Goal: Task Accomplishment & Management: Use online tool/utility

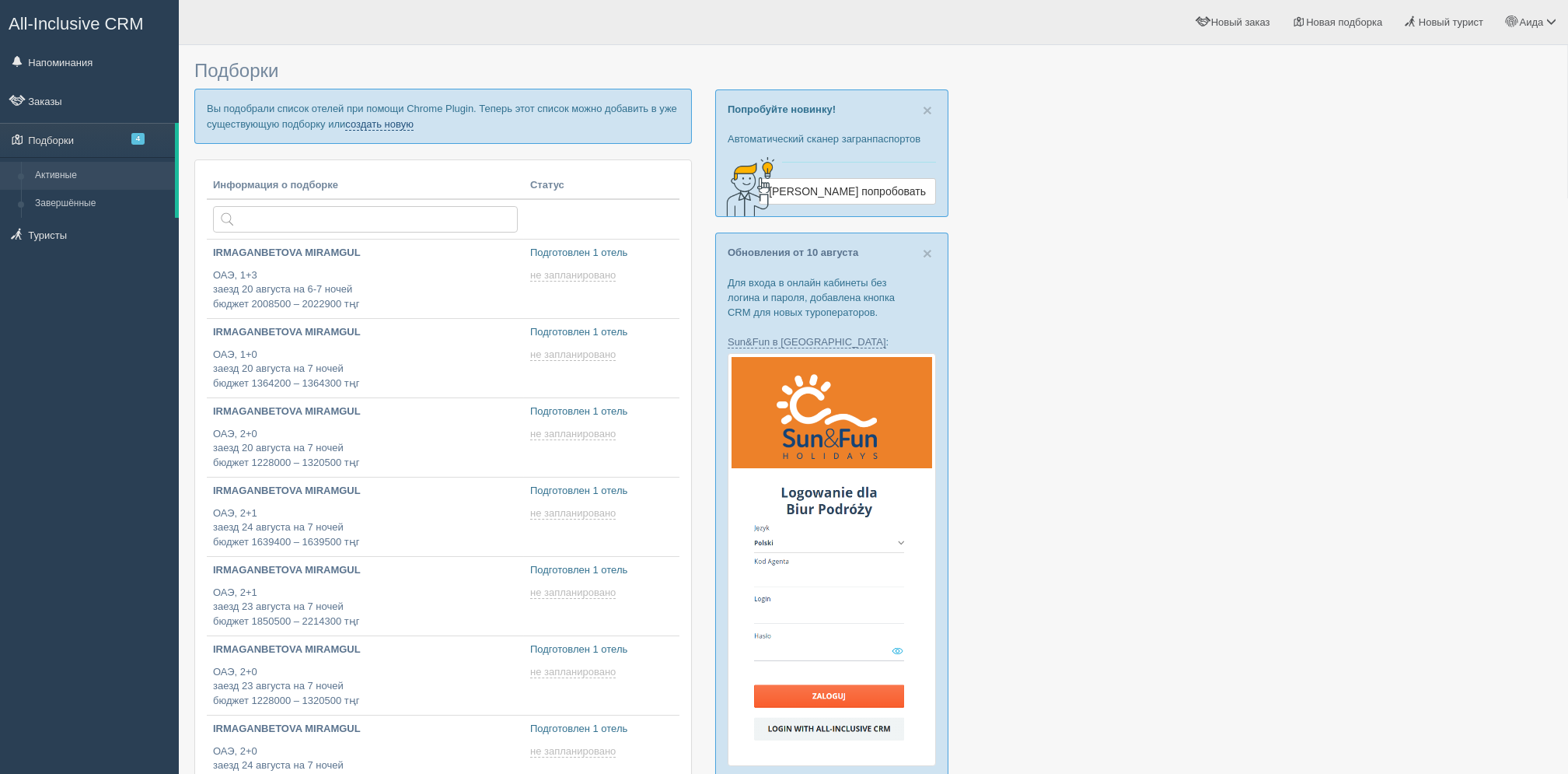
click at [388, 124] on link "создать новую" at bounding box center [379, 124] width 68 height 13
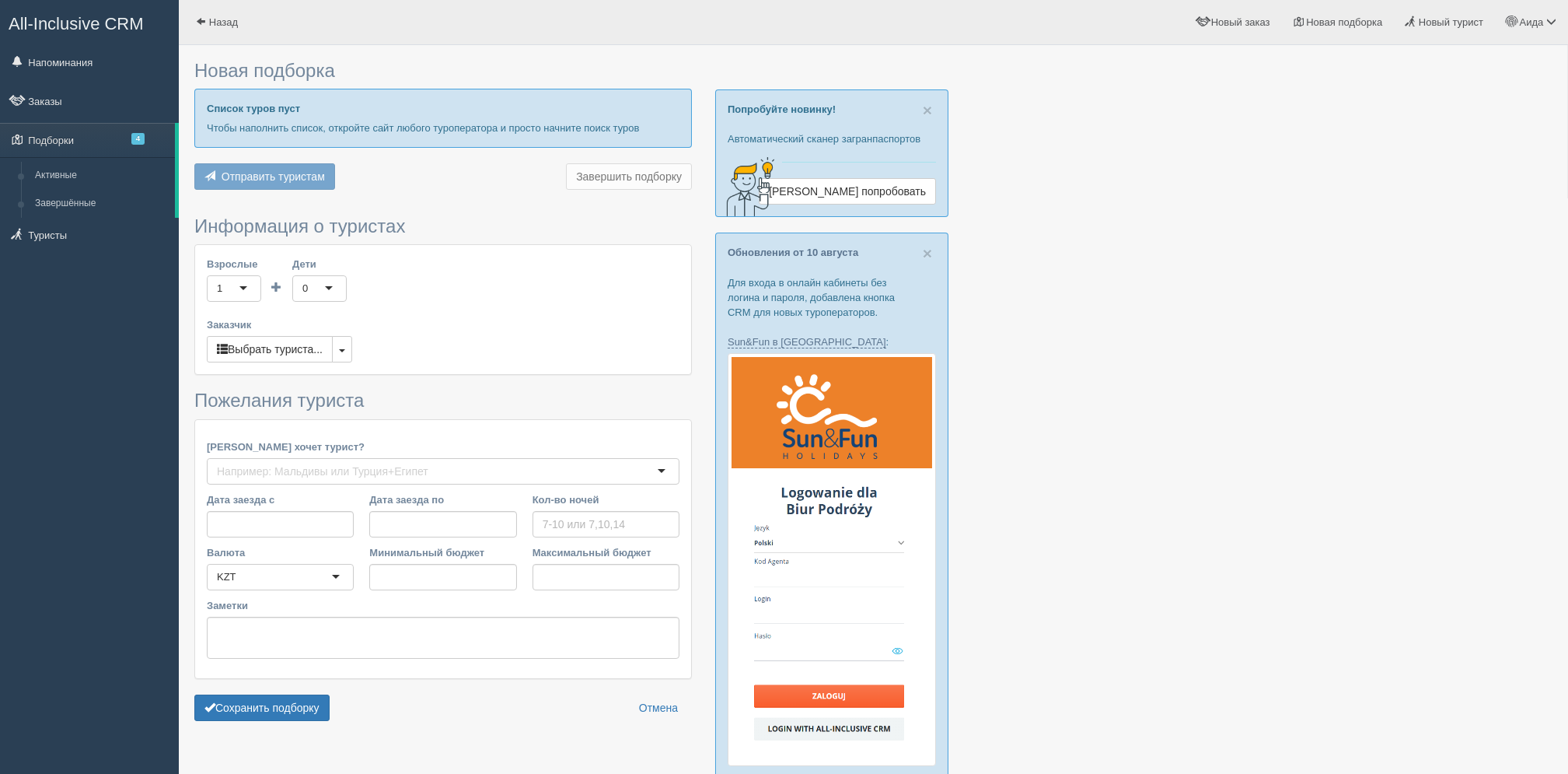
type input "8"
type input "1971300"
type input "2402700"
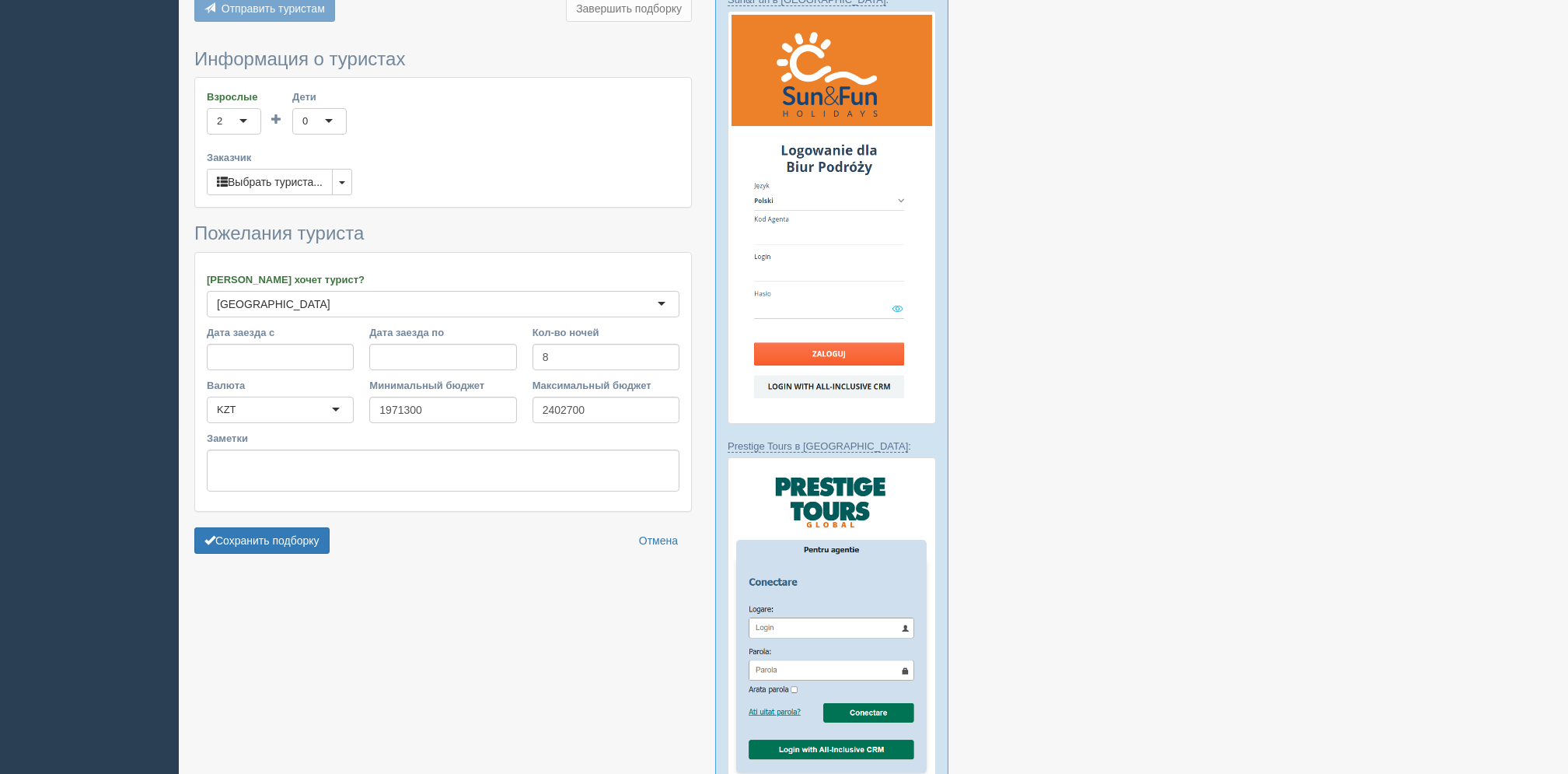
scroll to position [346, 0]
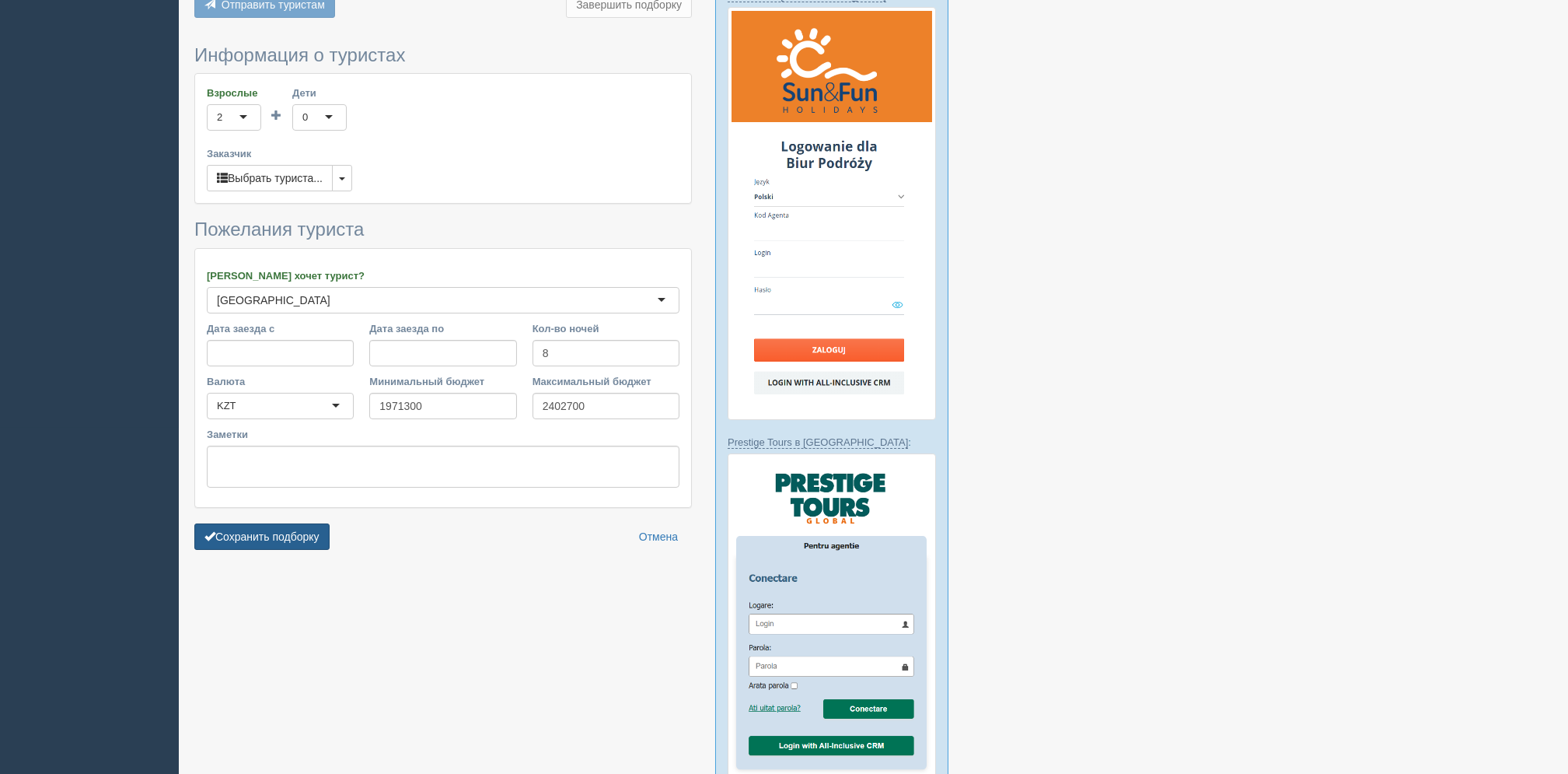
click at [256, 537] on button "Сохранить подборку" at bounding box center [262, 537] width 135 height 26
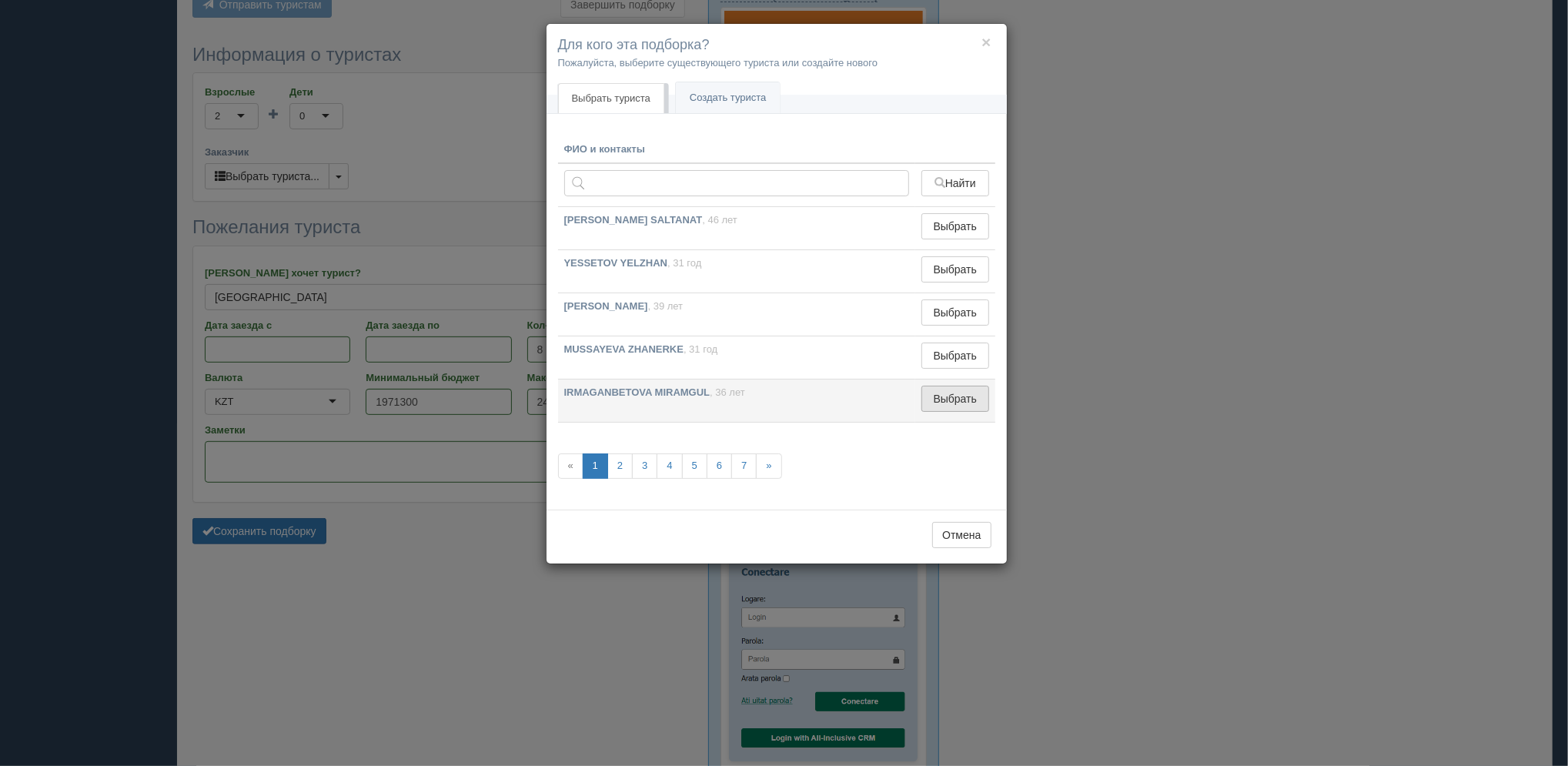
click at [938, 397] on button "Выбрать" at bounding box center [955, 398] width 67 height 26
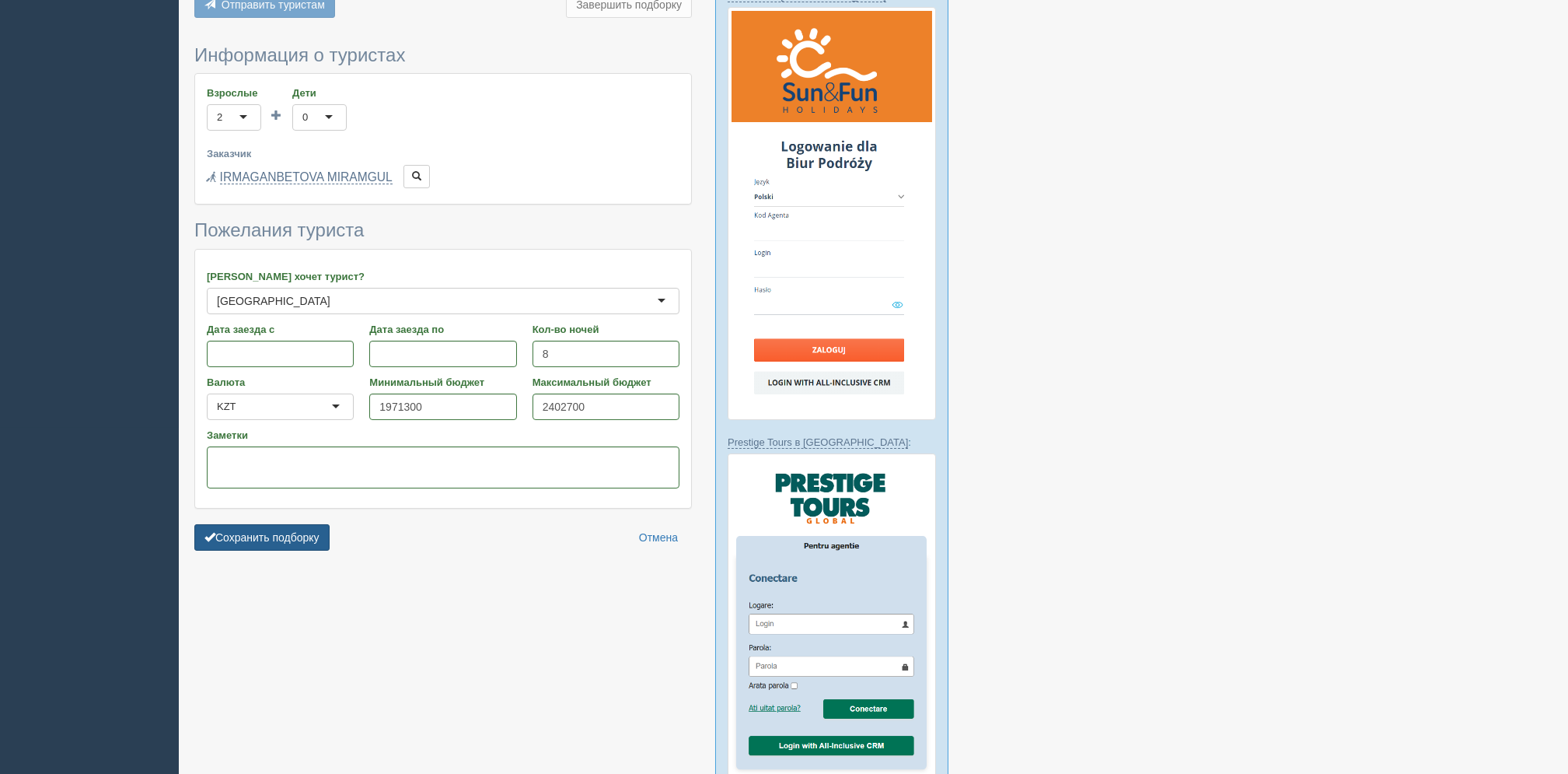
click at [310, 533] on button "Сохранить подборку" at bounding box center [262, 537] width 135 height 26
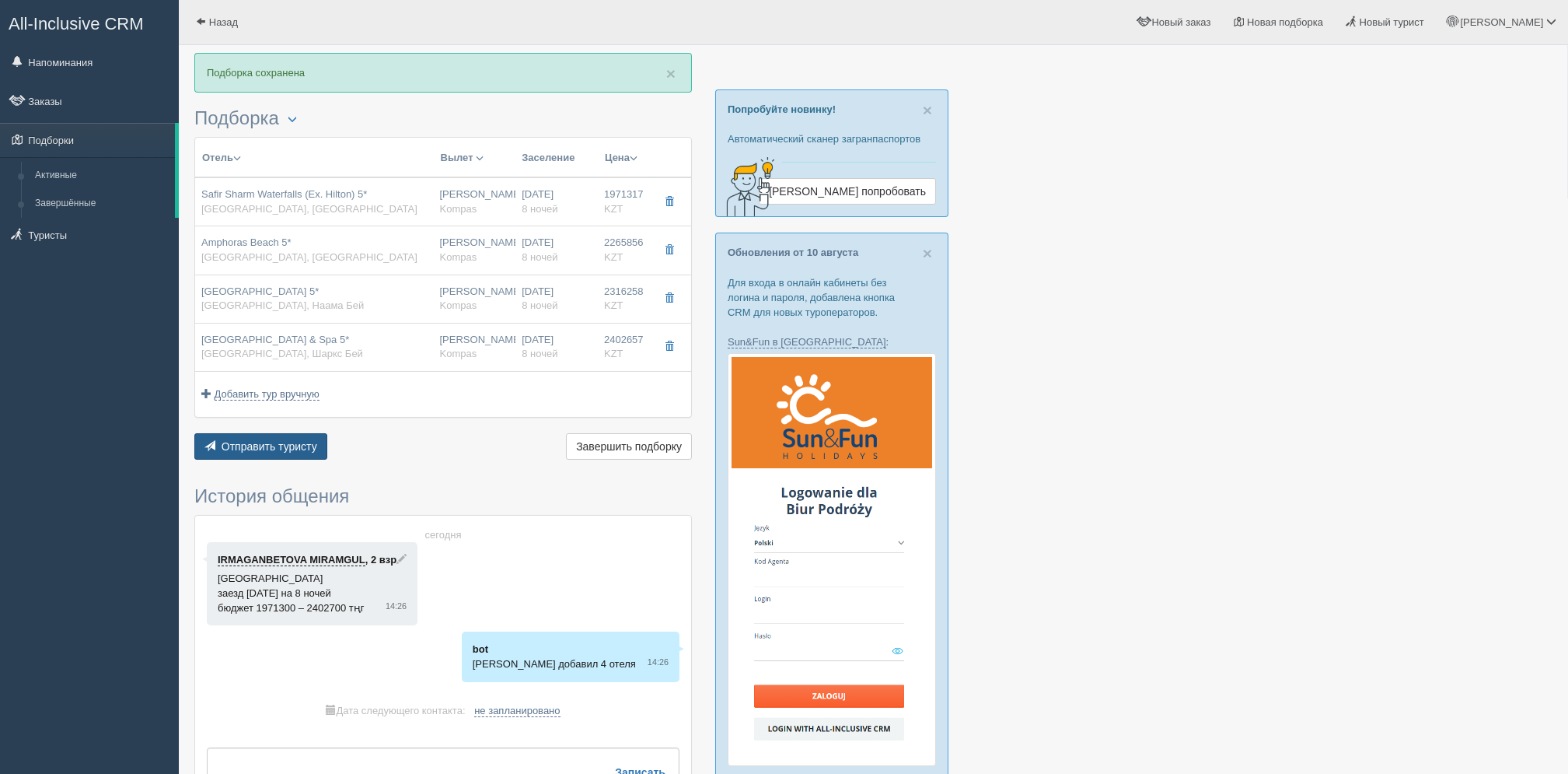
click at [282, 443] on span "Отправить туристу" at bounding box center [270, 446] width 96 height 13
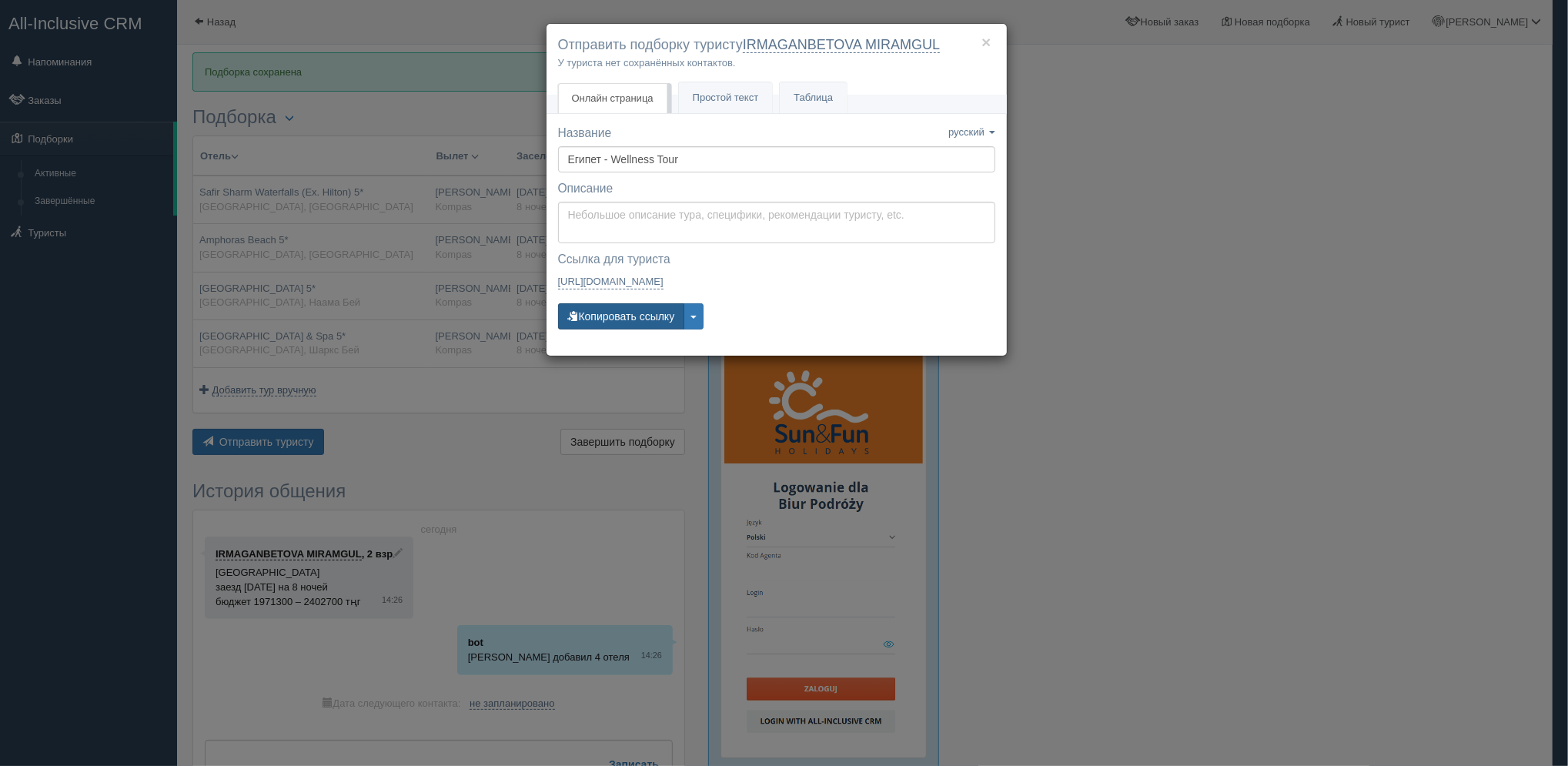
click at [636, 312] on button "Копировать ссылку" at bounding box center [621, 316] width 127 height 26
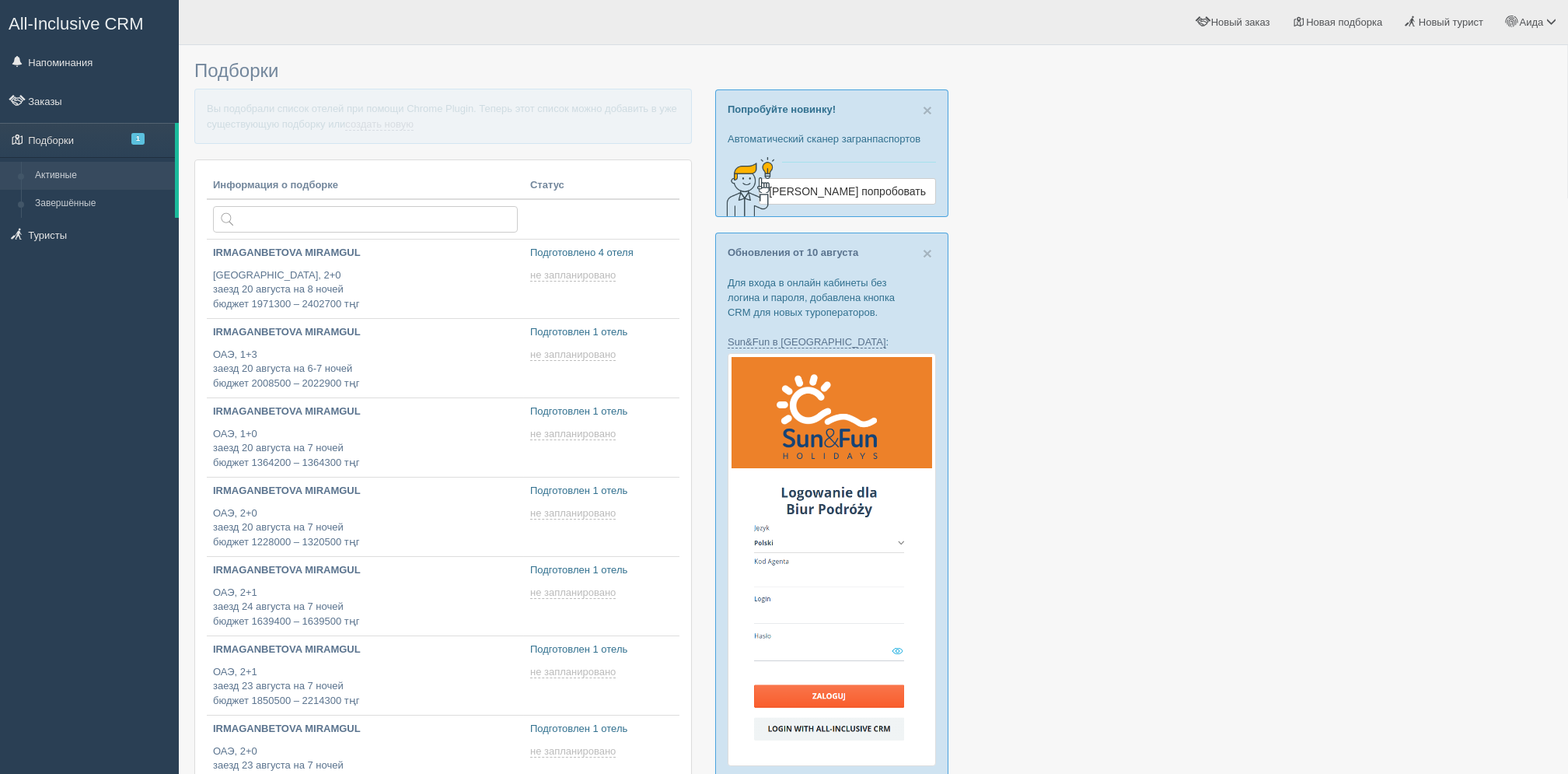
type input "2025-08-14 13:25"
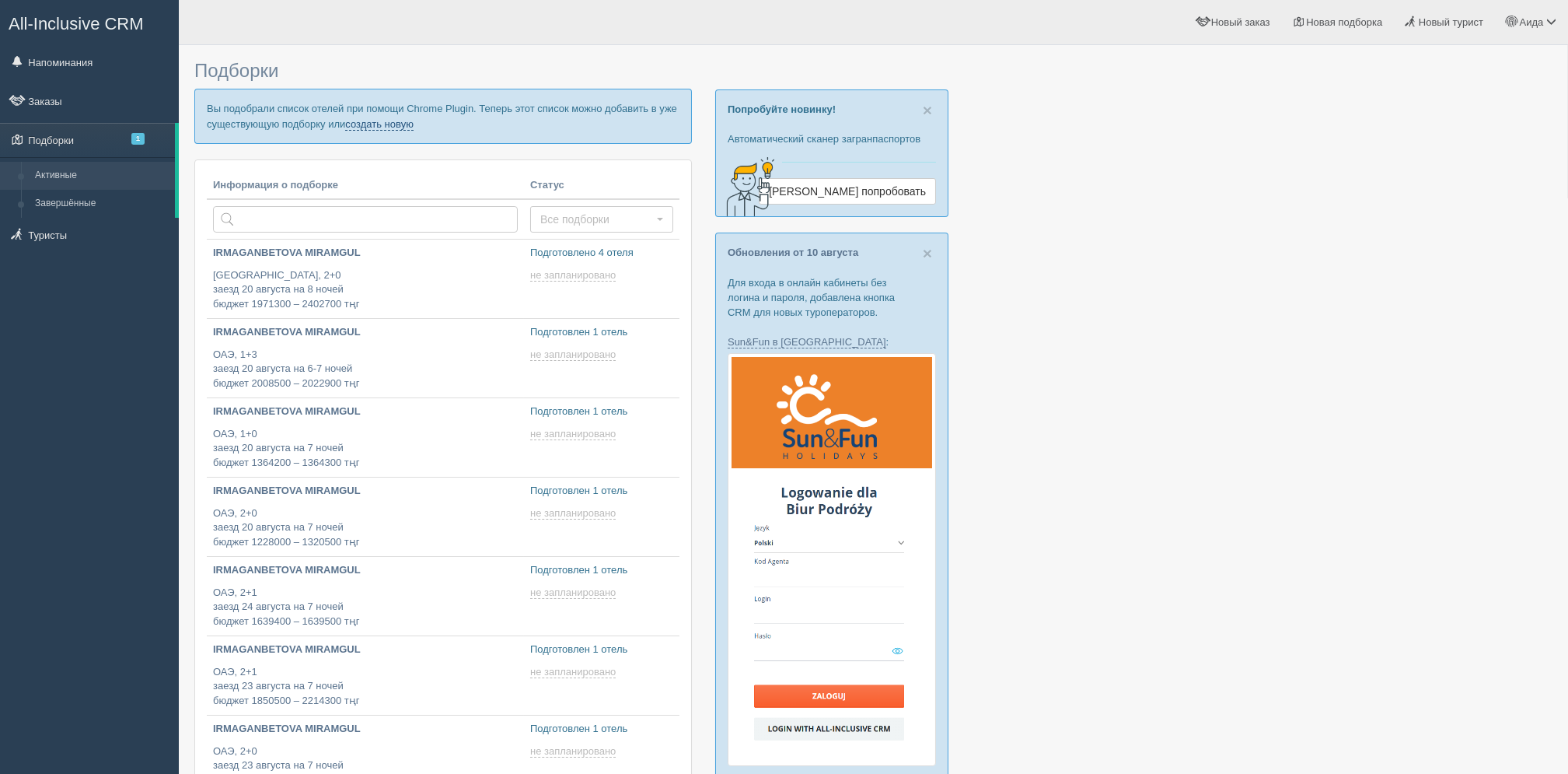
click at [408, 127] on link "создать новую" at bounding box center [379, 124] width 68 height 13
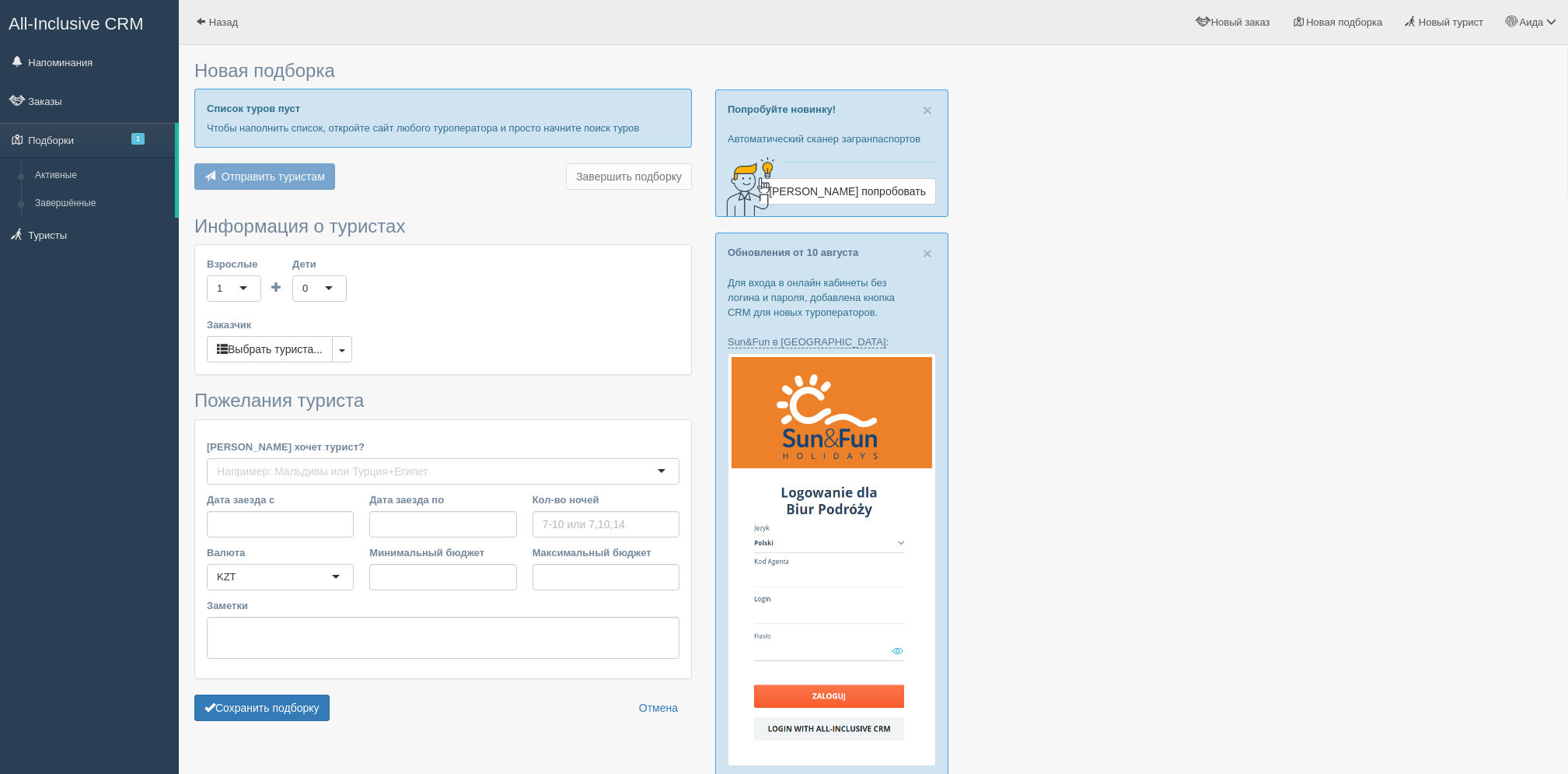
type input "8"
type input "2202700"
type input "2202800"
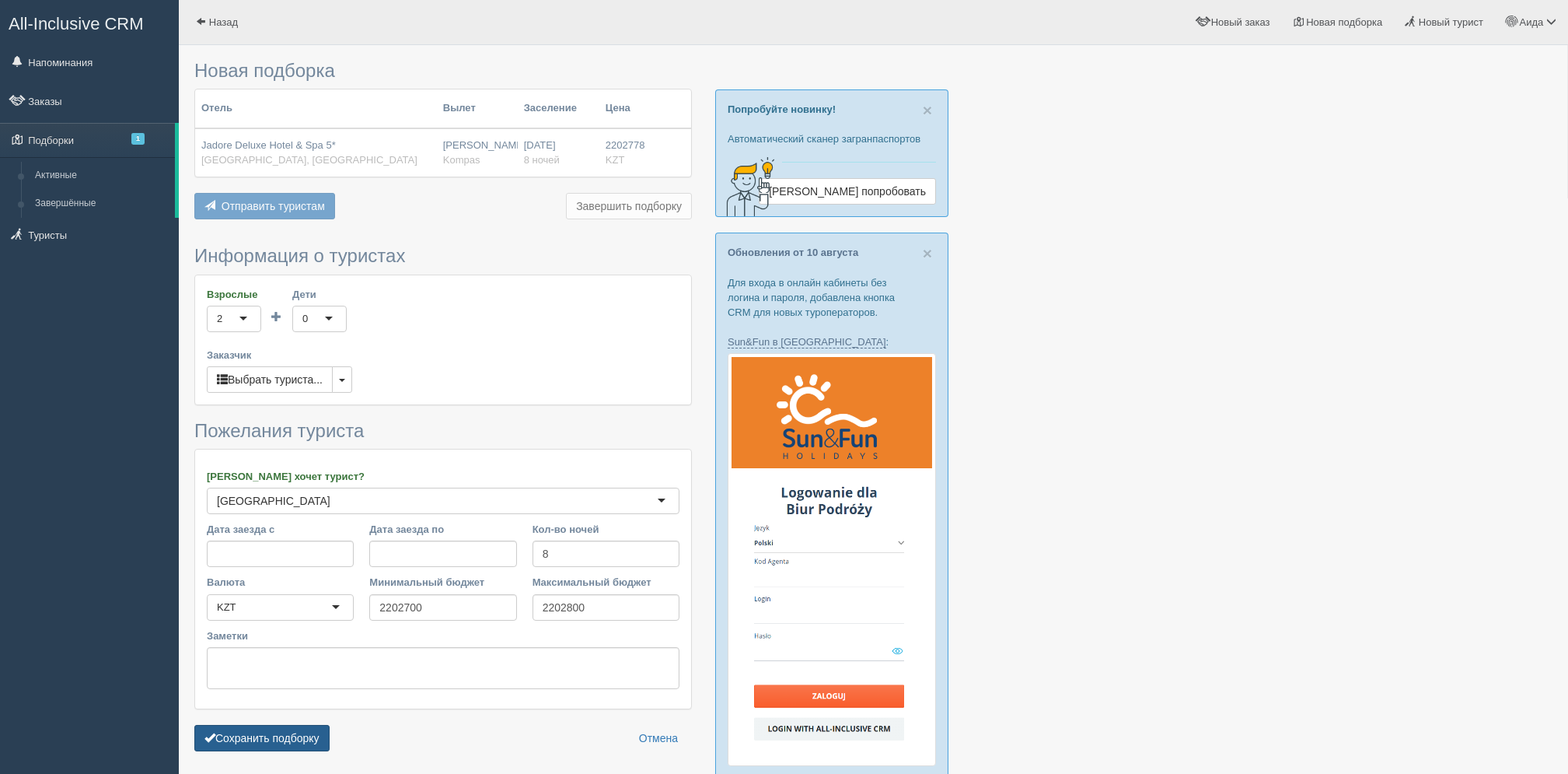
click at [286, 731] on button "Сохранить подборку" at bounding box center [262, 738] width 135 height 26
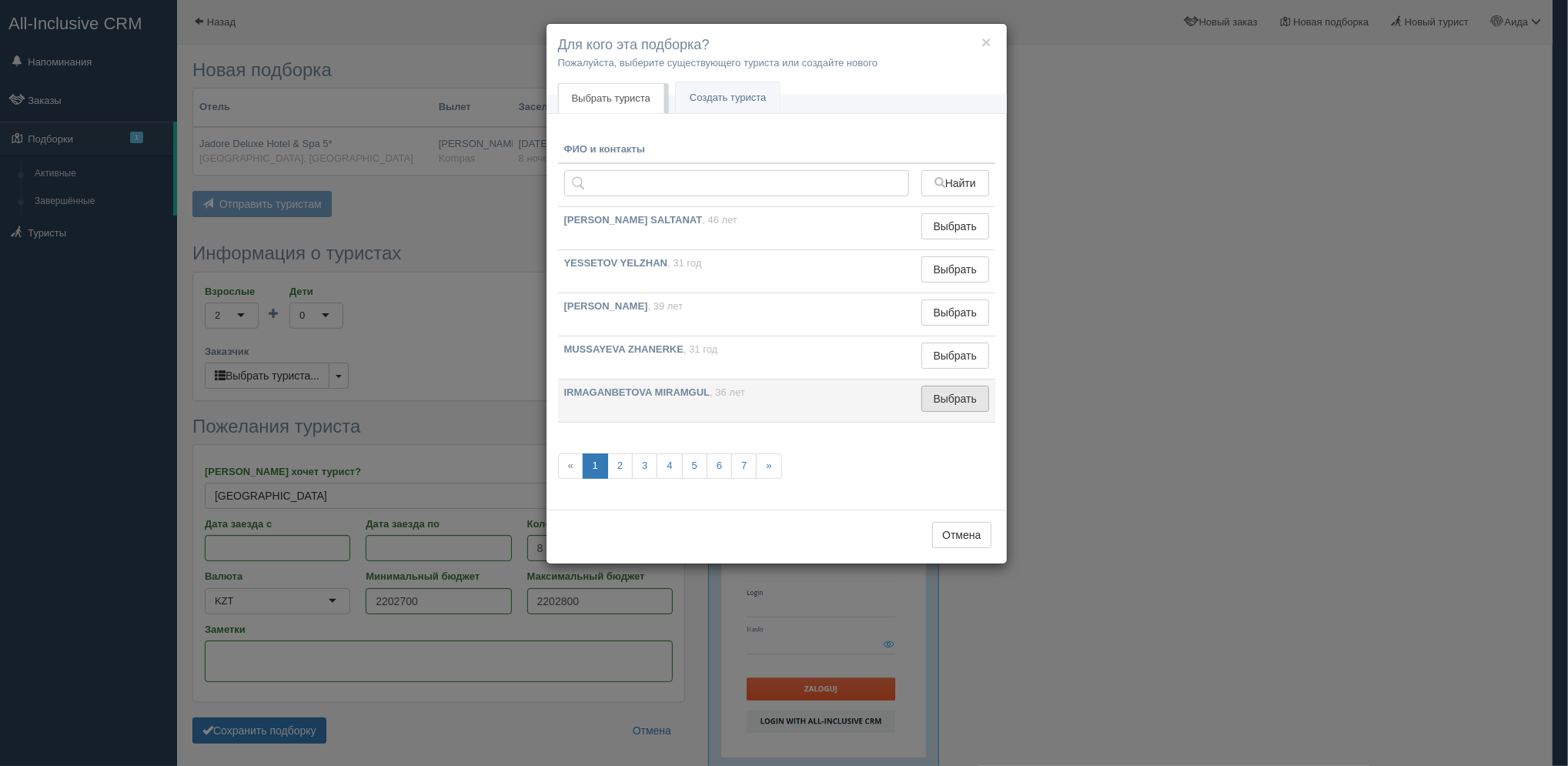
click at [946, 397] on button "Выбрать" at bounding box center [955, 398] width 67 height 26
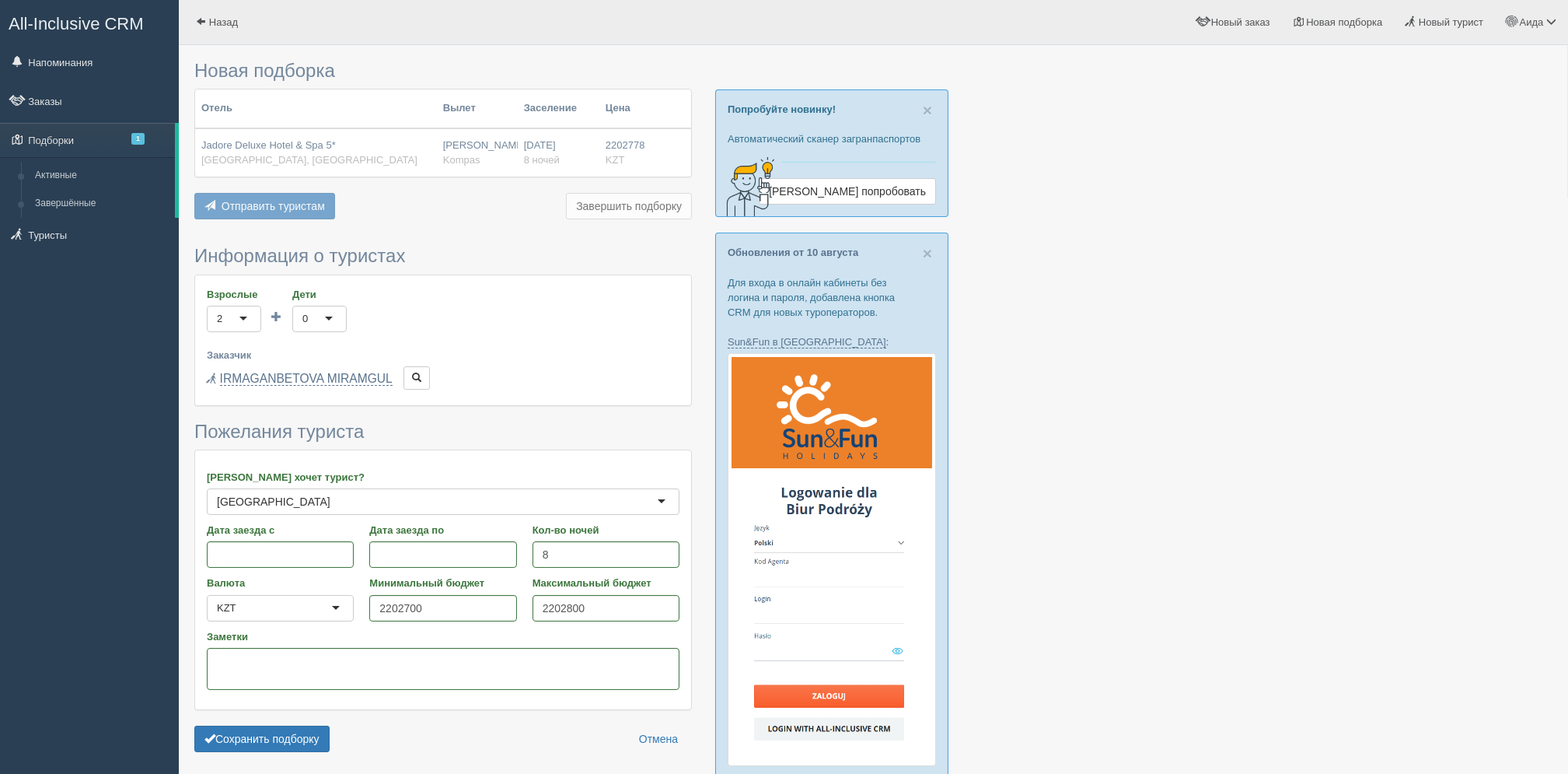
click at [305, 754] on form "Информация о туристах Взрослые 2 2 1 2 3 4 5 6 7 8 9 10 11 12 13 14 15 16 17 18…" at bounding box center [443, 501] width 497 height 513
click at [307, 747] on button "Сохранить подборку" at bounding box center [262, 738] width 135 height 26
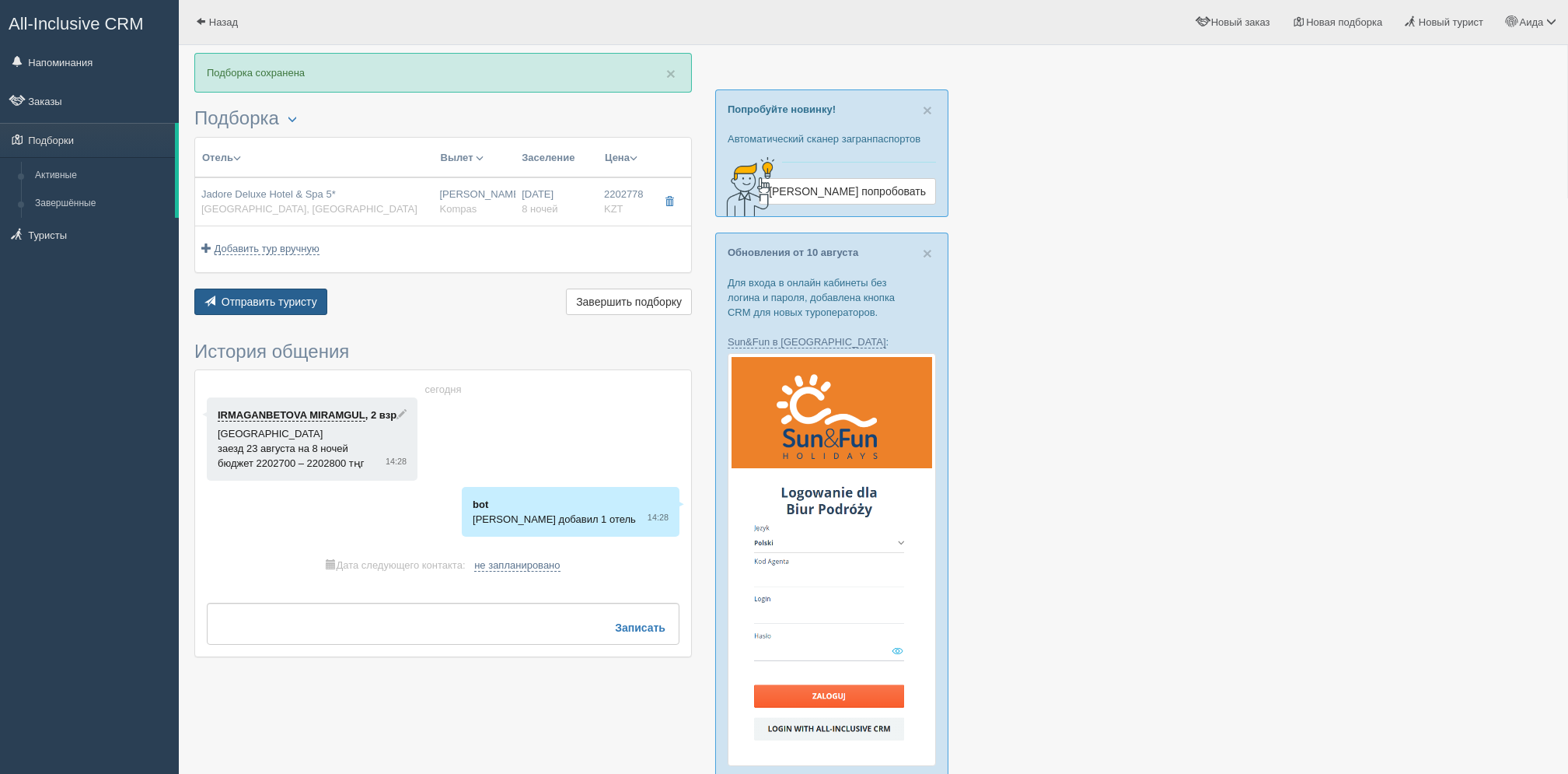
click at [291, 312] on button "Отправить туристу Отправить" at bounding box center [261, 301] width 133 height 26
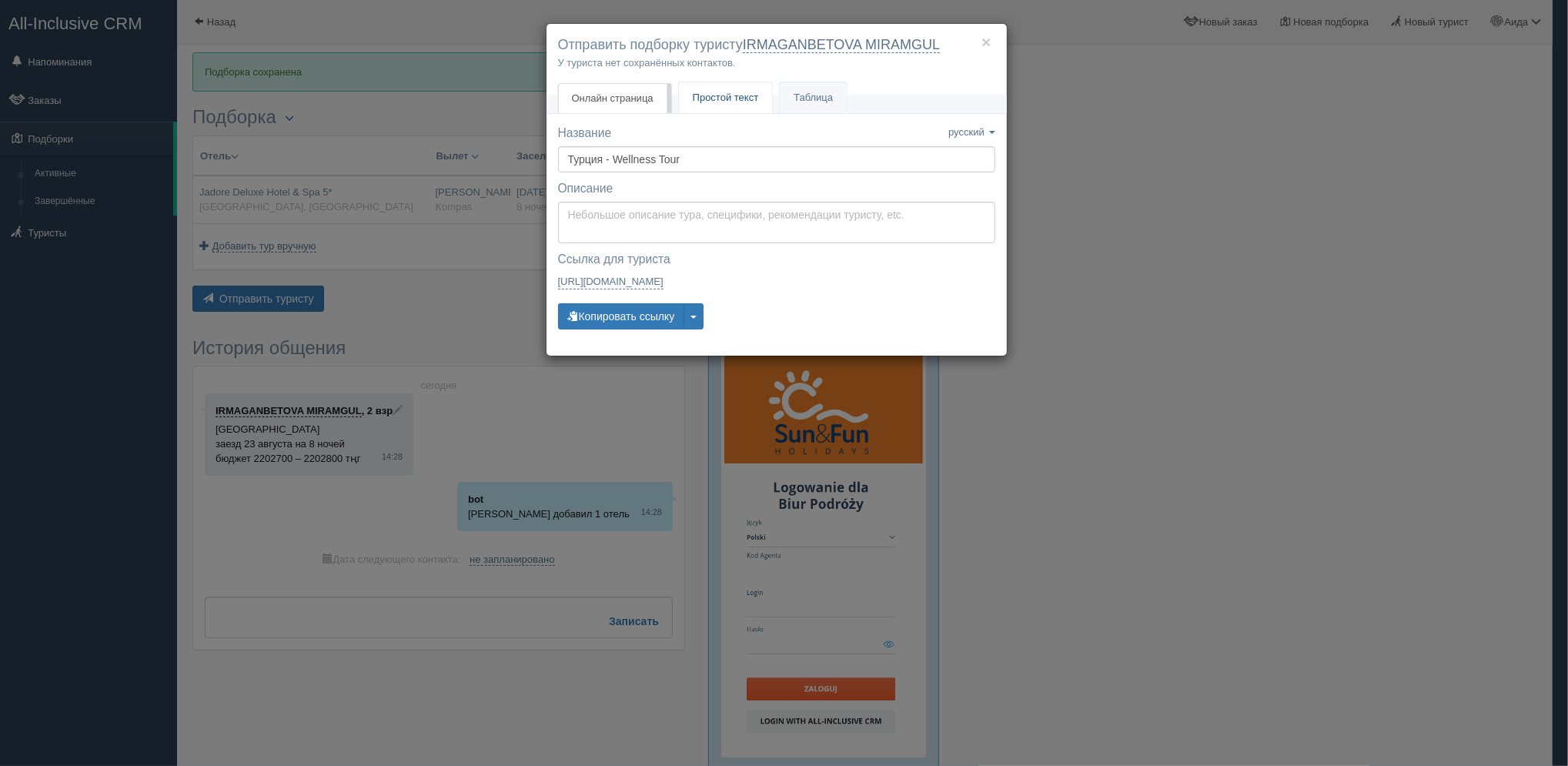
click at [725, 96] on span "Простой текст" at bounding box center [725, 98] width 66 height 12
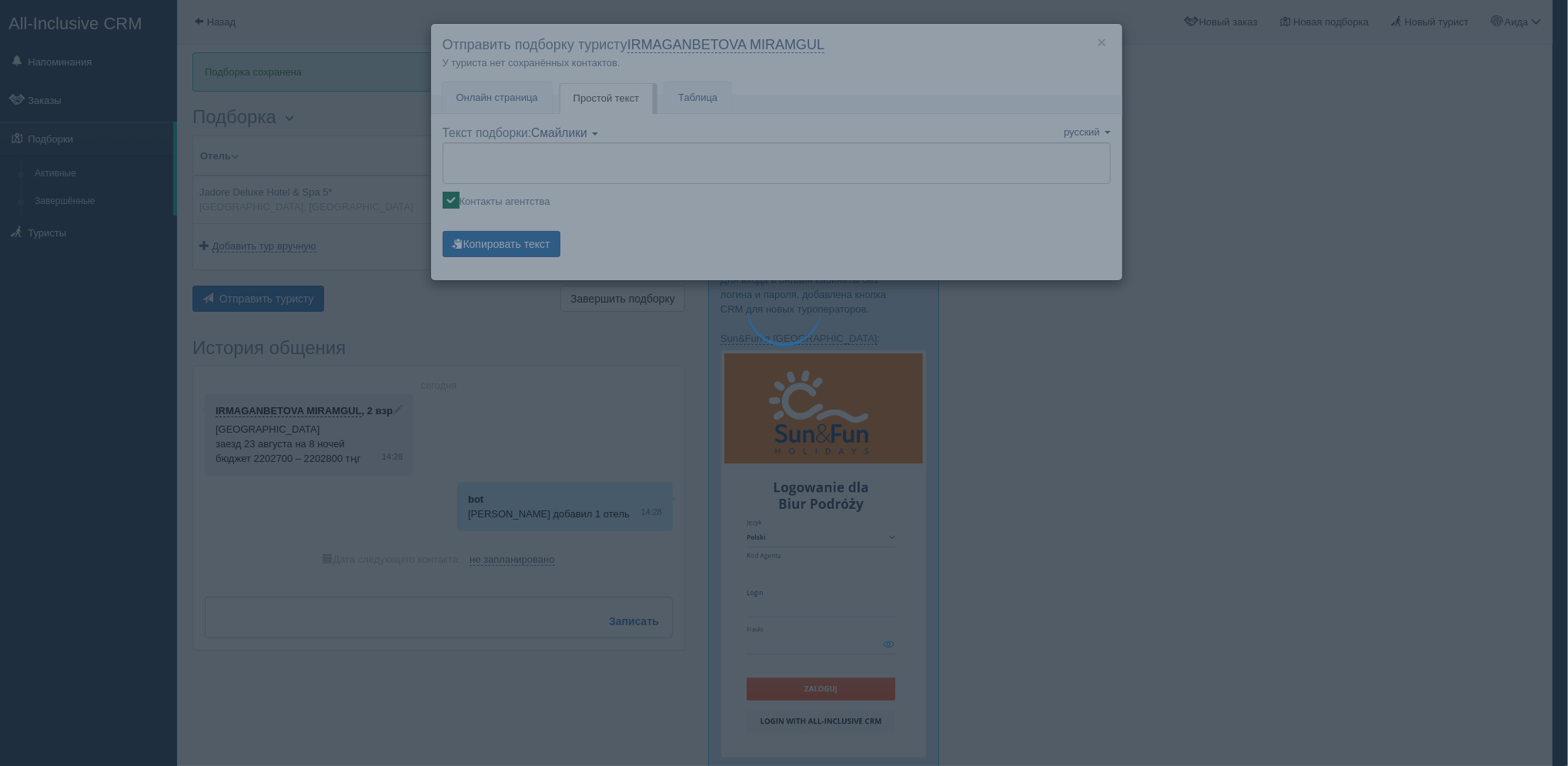
type textarea "🌞 Loremi dolo! Sitametcon Adi elitseddoei temporinc utlabore: 🌎 Etdolo, Magnaal…"
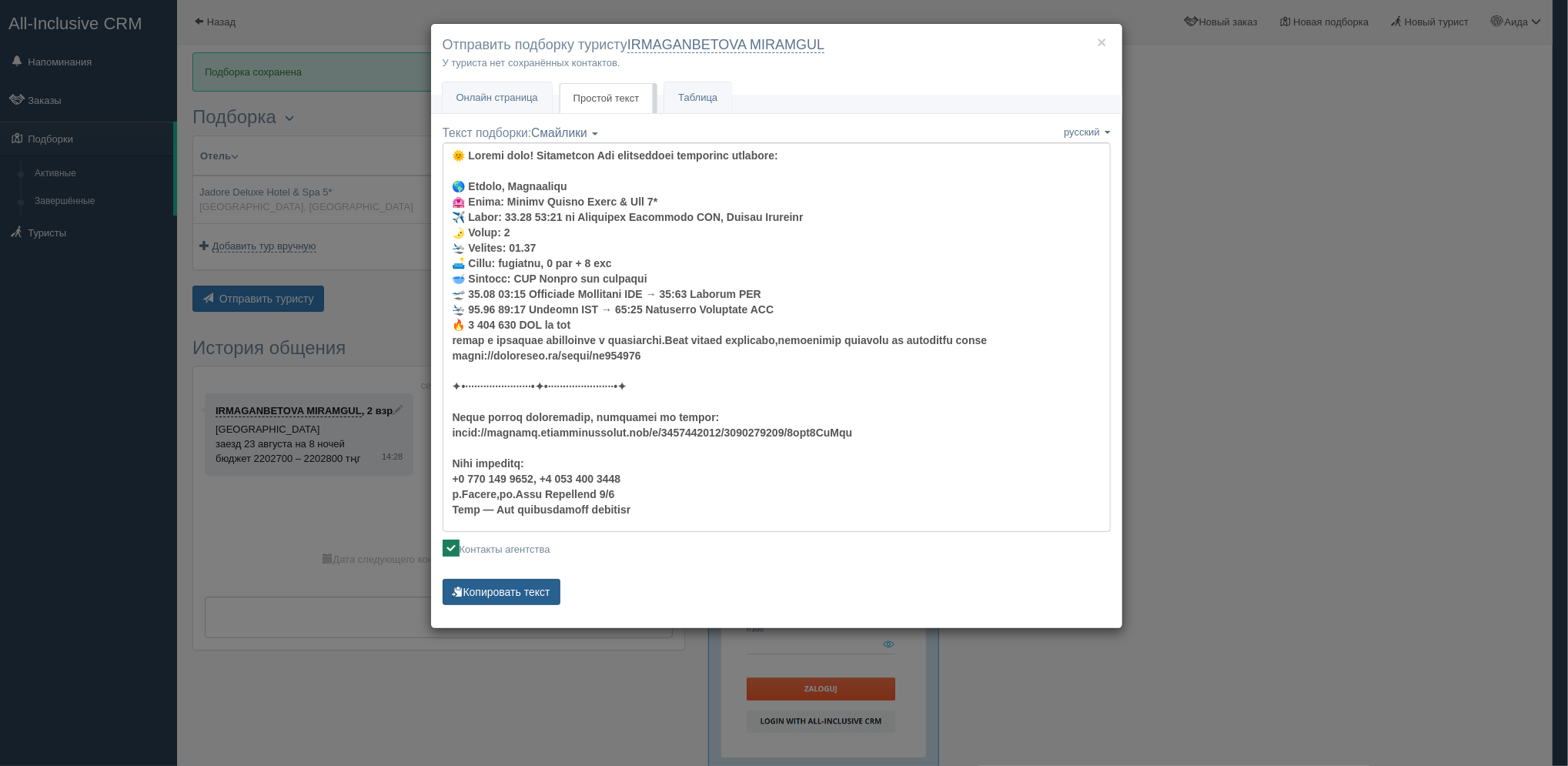
click at [551, 590] on button "Копировать текст" at bounding box center [502, 591] width 118 height 26
